Goal: Find specific page/section: Find specific page/section

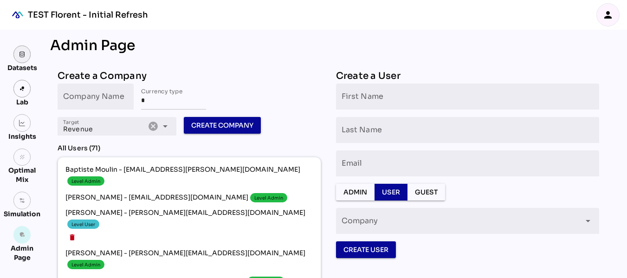
click at [25, 59] on link at bounding box center [22, 54] width 18 height 18
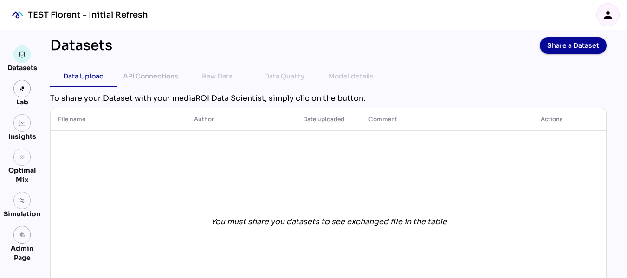
click at [613, 18] on div "person" at bounding box center [608, 15] width 22 height 22
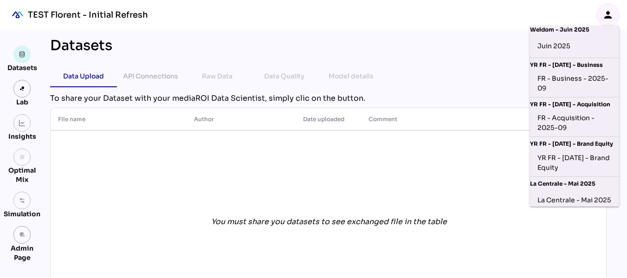
scroll to position [102, 1]
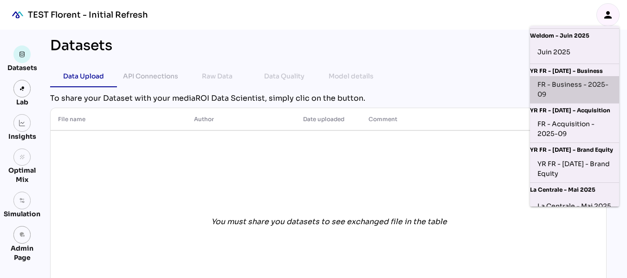
click at [581, 87] on div "FR - Business - 2025-09" at bounding box center [574, 89] width 74 height 19
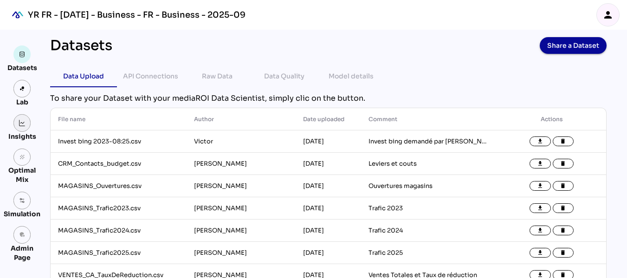
click at [22, 120] on img at bounding box center [22, 123] width 6 height 6
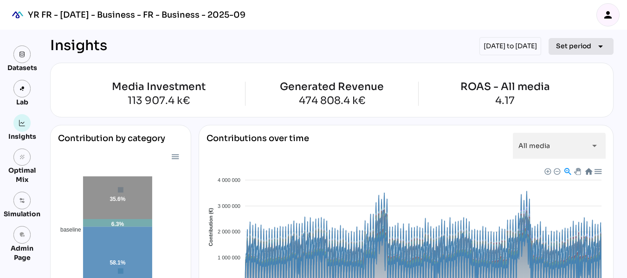
click at [595, 43] on icon "arrow_drop_down" at bounding box center [600, 46] width 11 height 11
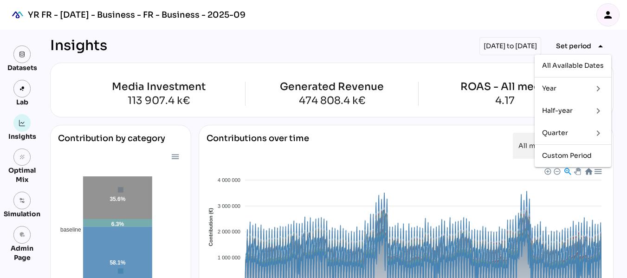
click at [567, 110] on div "Half-year" at bounding box center [563, 111] width 43 height 8
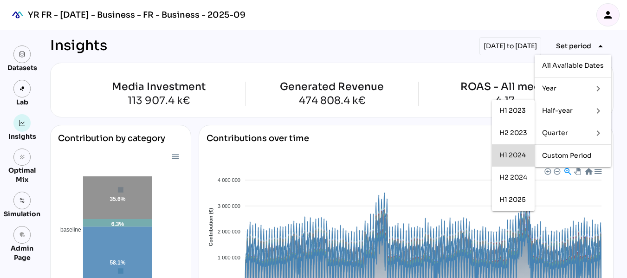
click at [521, 154] on div "H1 2024" at bounding box center [513, 155] width 28 height 8
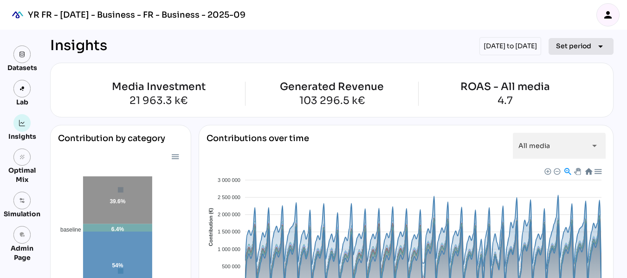
click at [561, 45] on span "Set period" at bounding box center [573, 45] width 35 height 11
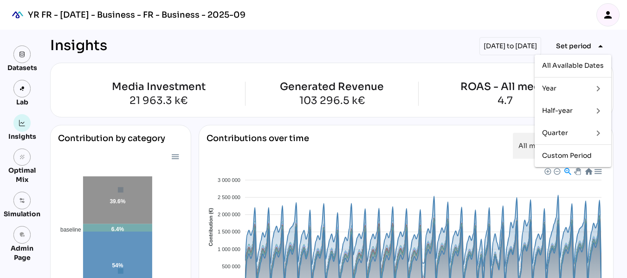
click at [566, 130] on div "Quarter" at bounding box center [563, 133] width 43 height 8
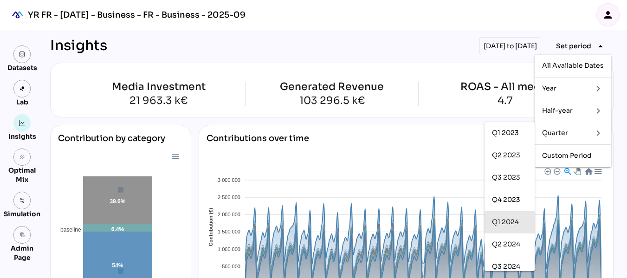
scroll to position [73, 0]
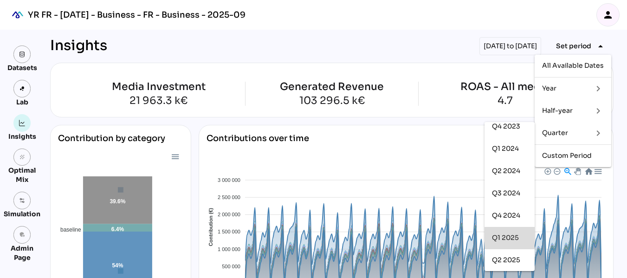
click at [508, 237] on div "Q1 2025" at bounding box center [509, 238] width 35 height 8
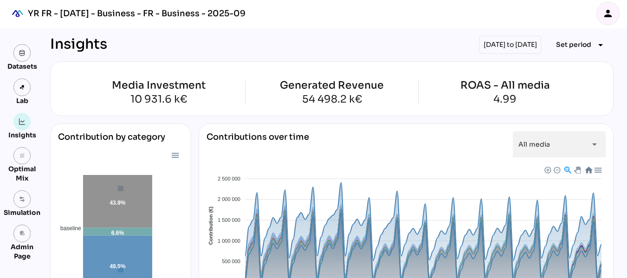
scroll to position [0, 0]
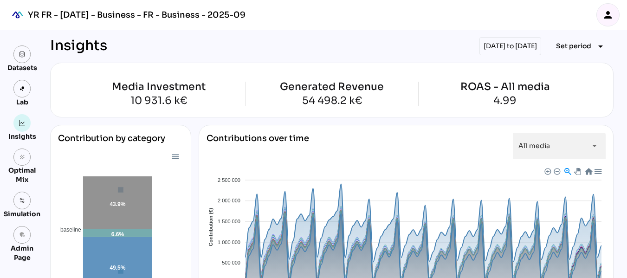
click at [603, 12] on icon "person" at bounding box center [607, 14] width 11 height 11
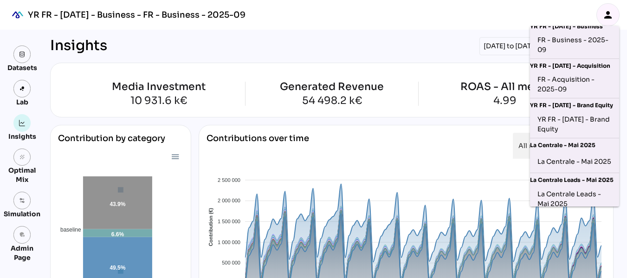
scroll to position [148, 0]
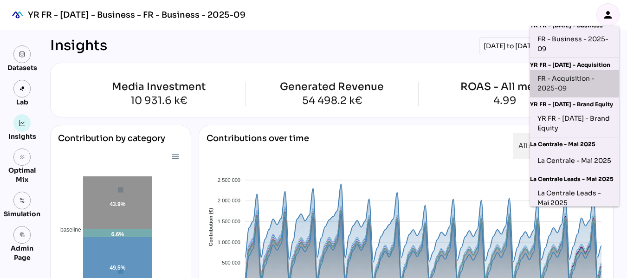
click at [582, 81] on div "FR - Acquisition - 2025-09" at bounding box center [574, 83] width 74 height 19
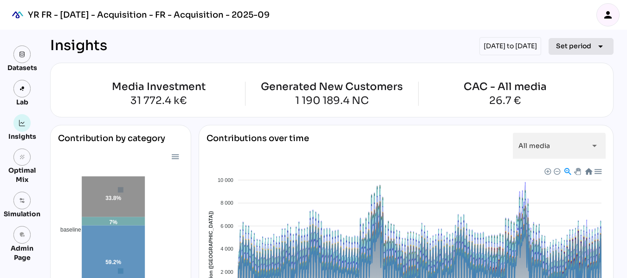
click at [600, 47] on icon "arrow_drop_down" at bounding box center [600, 46] width 11 height 11
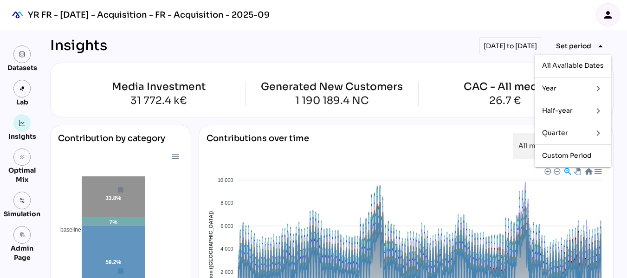
click at [557, 112] on div "Half-year" at bounding box center [563, 111] width 43 height 8
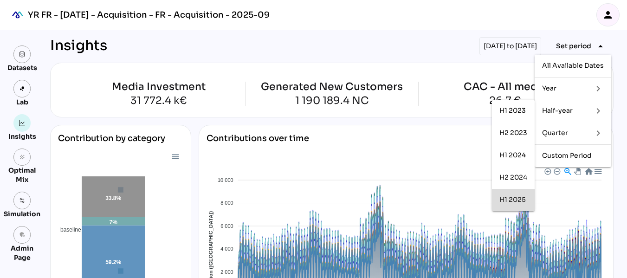
click at [513, 204] on div "H1 2025" at bounding box center [513, 200] width 28 height 15
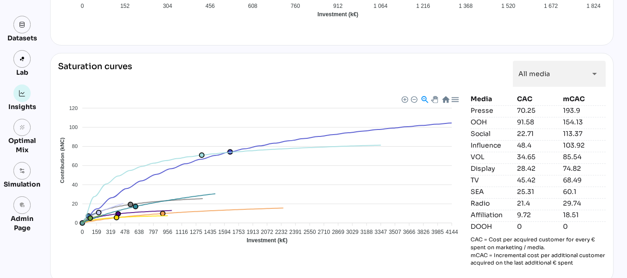
scroll to position [919, 0]
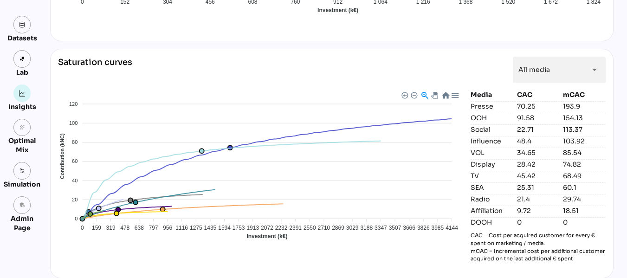
click at [478, 186] on div "SEA" at bounding box center [491, 187] width 43 height 9
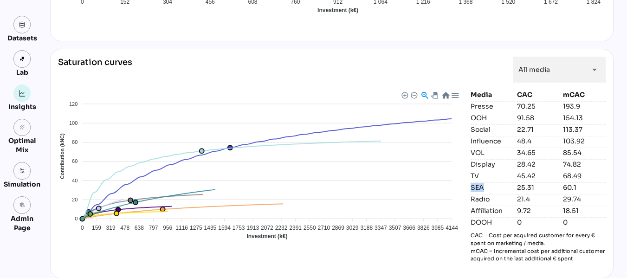
click at [478, 186] on div "SEA" at bounding box center [491, 187] width 43 height 9
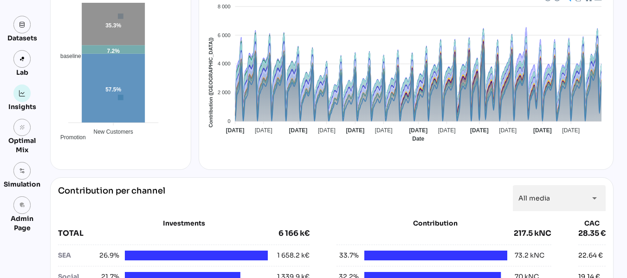
scroll to position [0, 0]
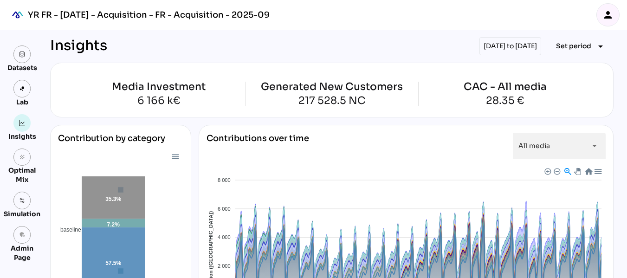
click at [607, 21] on div "person" at bounding box center [608, 15] width 22 height 22
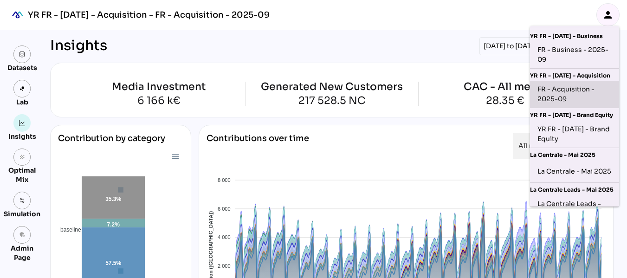
scroll to position [136, 0]
click at [578, 93] on div "FR - Acquisition - 2025-09" at bounding box center [574, 94] width 74 height 19
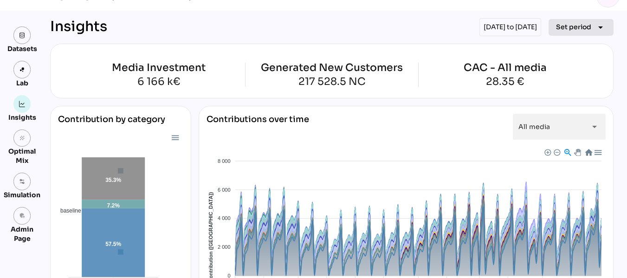
scroll to position [0, 0]
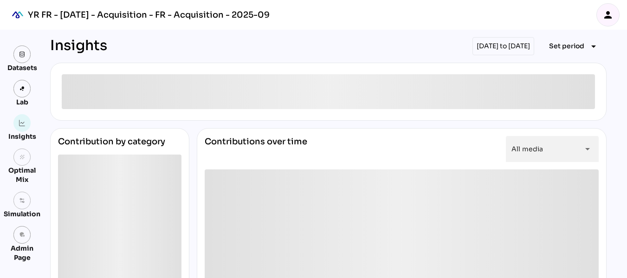
click at [608, 12] on icon "person" at bounding box center [607, 14] width 11 height 11
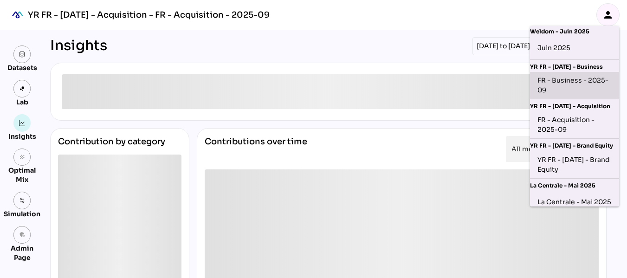
scroll to position [107, 0]
click at [585, 87] on div "FR - Business - 2025-09" at bounding box center [574, 84] width 74 height 19
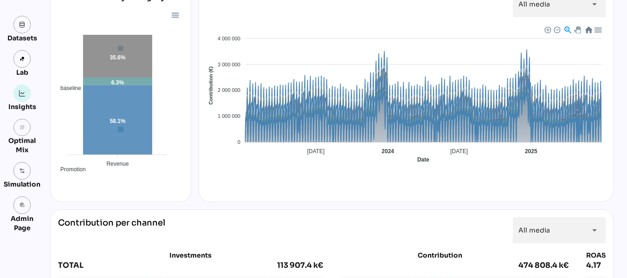
scroll to position [0, 0]
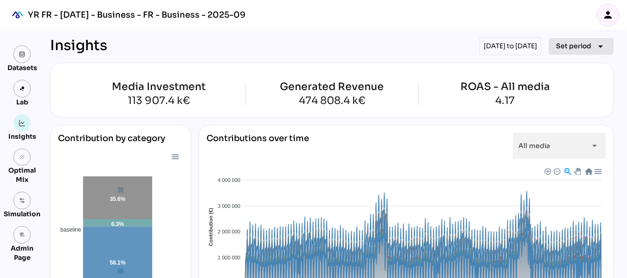
click at [565, 42] on span "Set period" at bounding box center [573, 45] width 35 height 11
click at [527, 26] on div "YR FR - Sep 2025 - Business - FR - Business - 2025-09 person" at bounding box center [313, 15] width 627 height 30
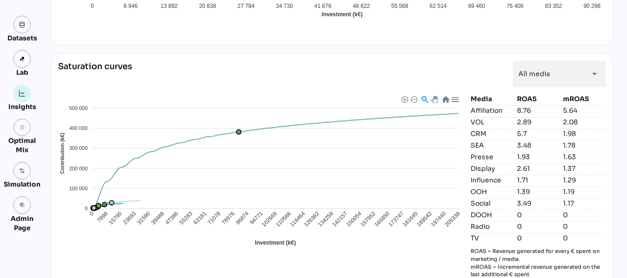
scroll to position [952, 0]
